Goal: Check status: Check status

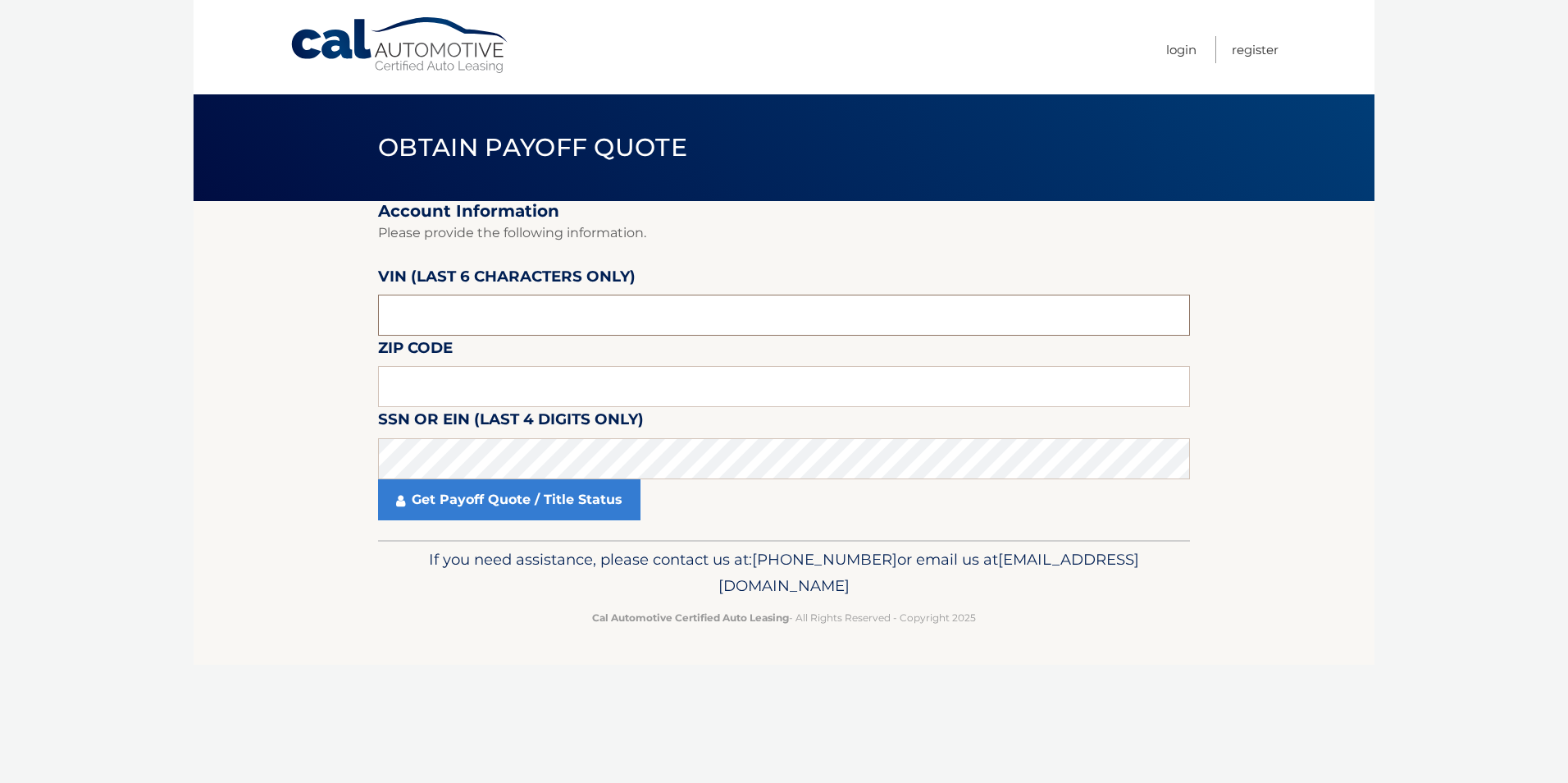
click at [452, 317] on input "text" at bounding box center [784, 314] width 812 height 41
type input "009910"
click at [441, 378] on input "text" at bounding box center [784, 386] width 812 height 41
type input "07002"
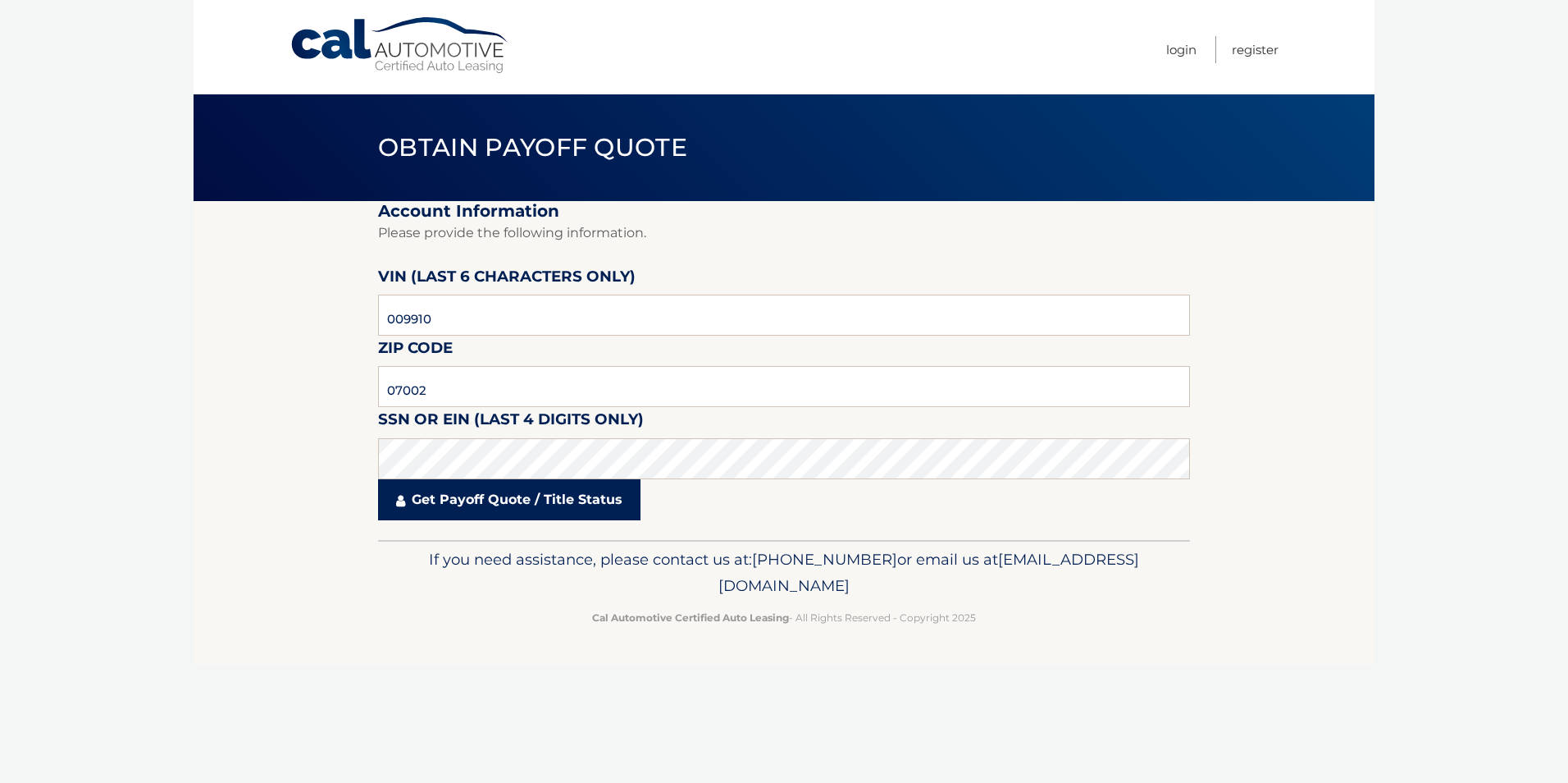
click at [465, 498] on link "Get Payoff Quote / Title Status" at bounding box center [510, 500] width 262 height 41
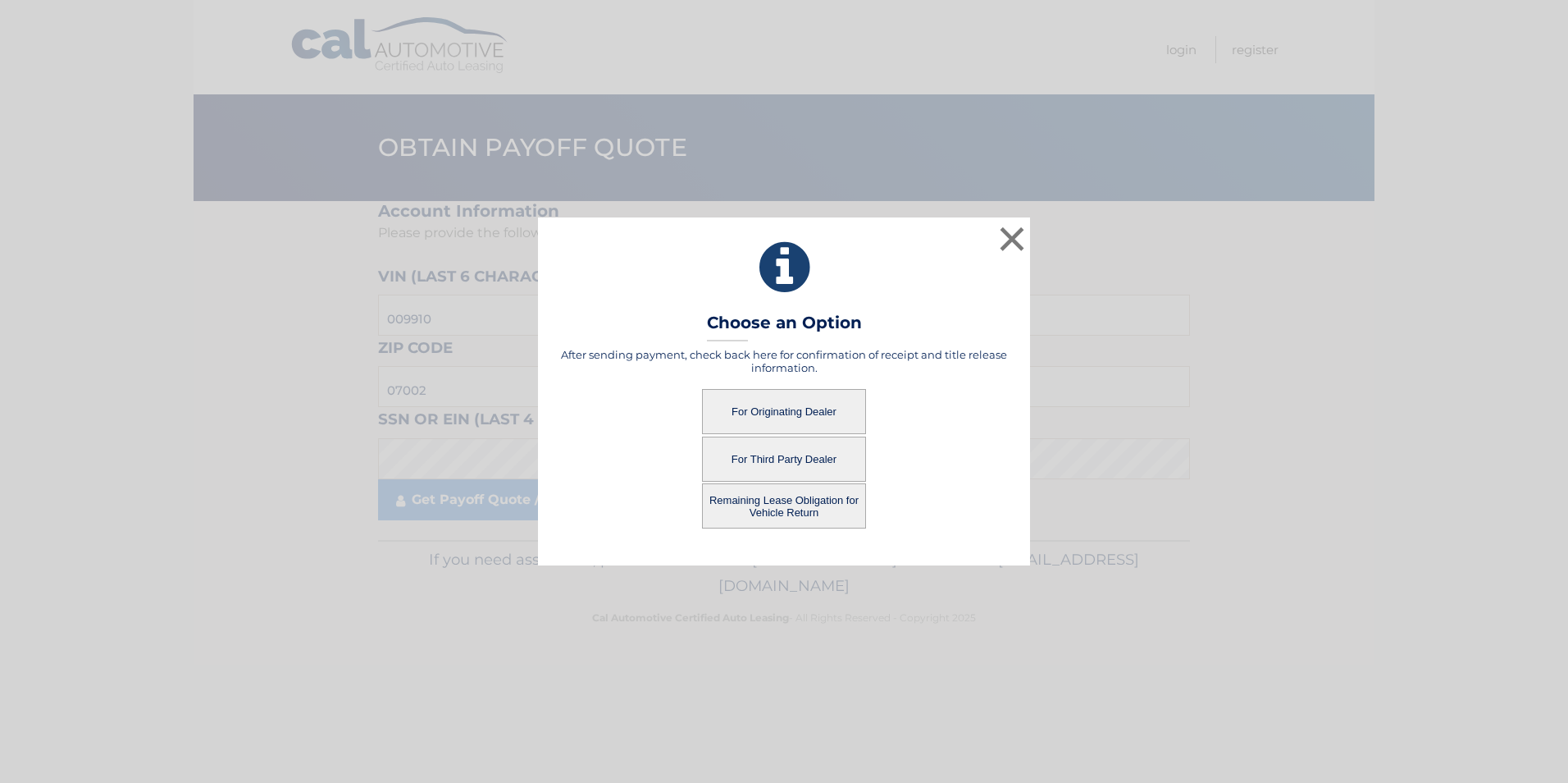
click at [768, 409] on button "For Originating Dealer" at bounding box center [784, 411] width 164 height 45
click at [768, 408] on button "For Originating Dealer" at bounding box center [784, 411] width 164 height 45
